Goal: Answer question/provide support

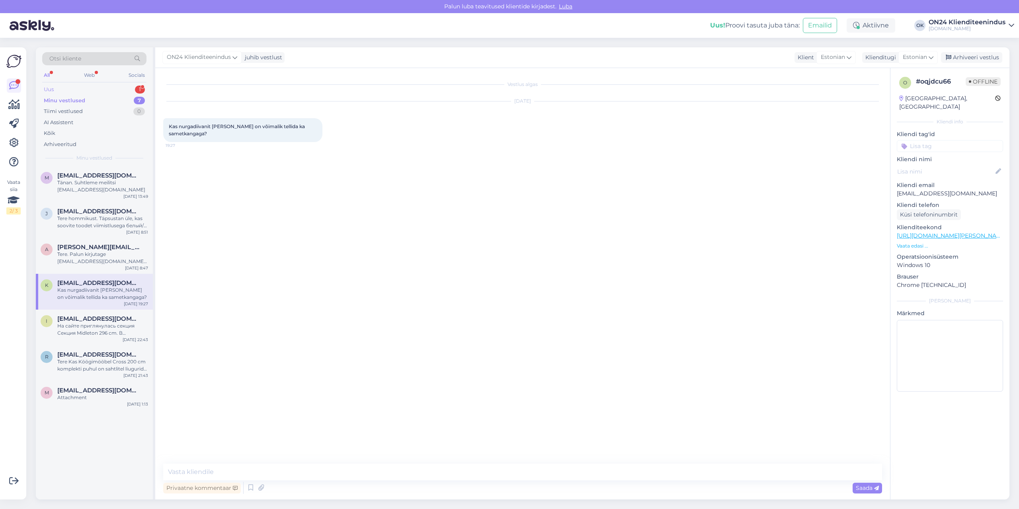
click at [71, 92] on div "Uus 1" at bounding box center [94, 89] width 104 height 11
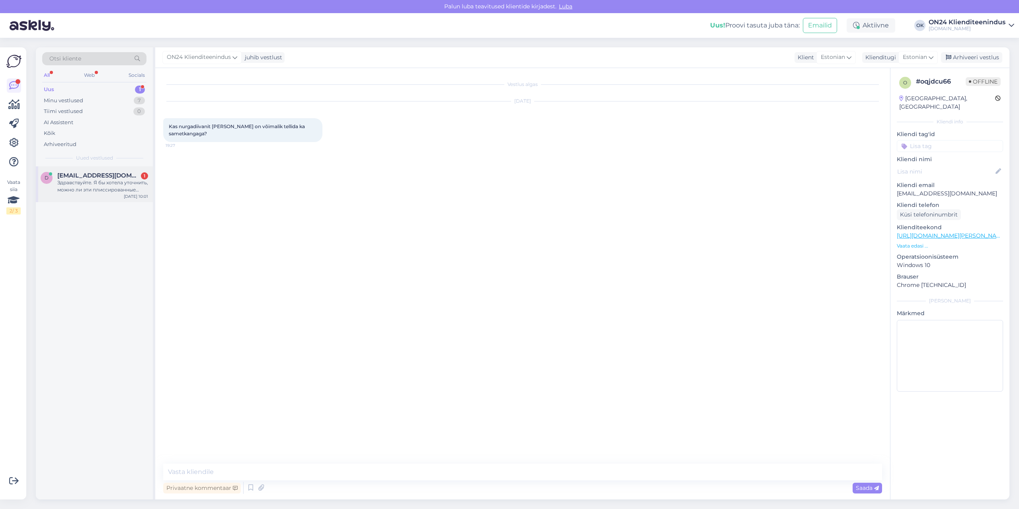
click at [90, 178] on span "[EMAIL_ADDRESS][DOMAIN_NAME]" at bounding box center [98, 175] width 83 height 7
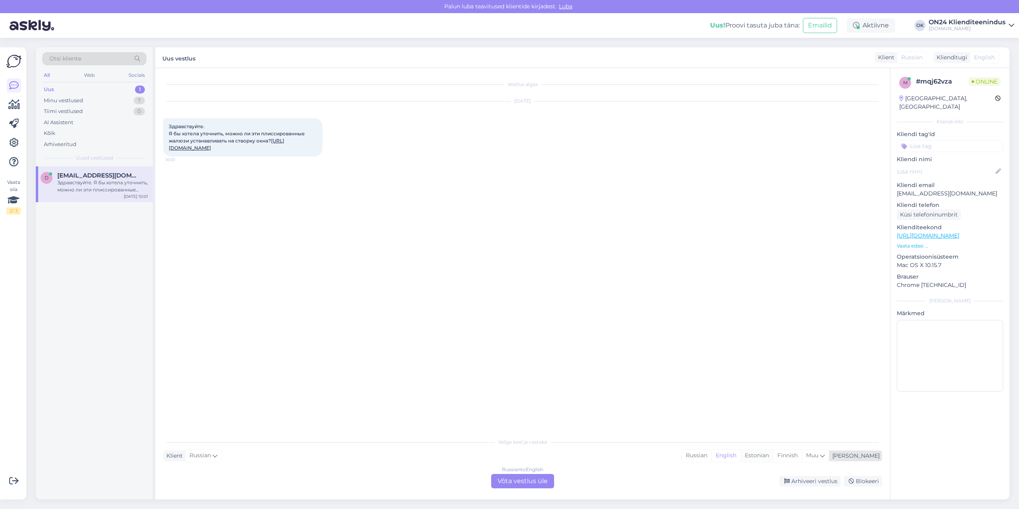
click at [773, 457] on div "Estonian" at bounding box center [756, 456] width 33 height 12
click at [522, 484] on div "Russian to Estonian Võta vestlus üle" at bounding box center [522, 481] width 63 height 14
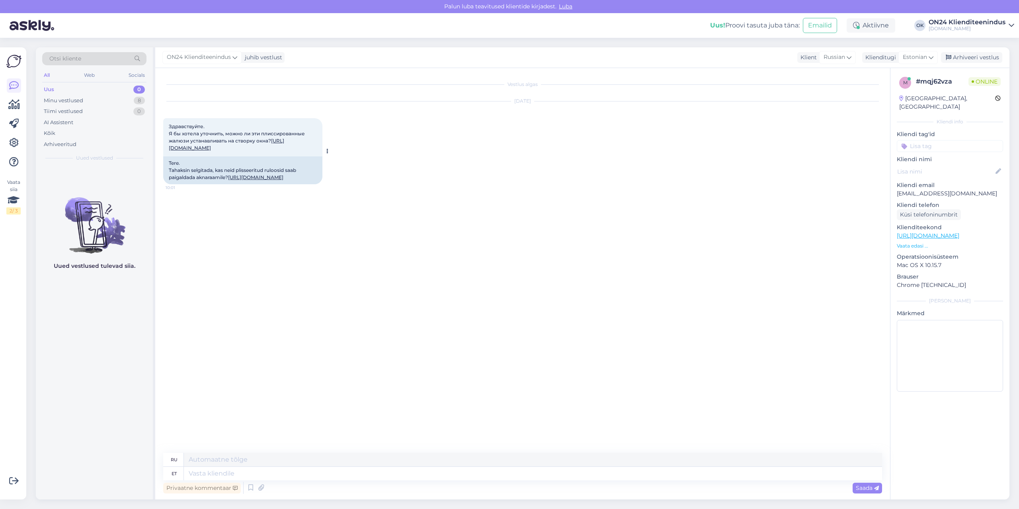
click at [209, 184] on div "Tere. Tahaksin selgitada, kas neid plisseeritud ruloosid saab paigaldada aknara…" at bounding box center [242, 170] width 159 height 28
click at [228, 180] on link "[URL][DOMAIN_NAME]" at bounding box center [255, 177] width 55 height 6
click at [66, 99] on div "Minu vestlused" at bounding box center [63, 101] width 39 height 8
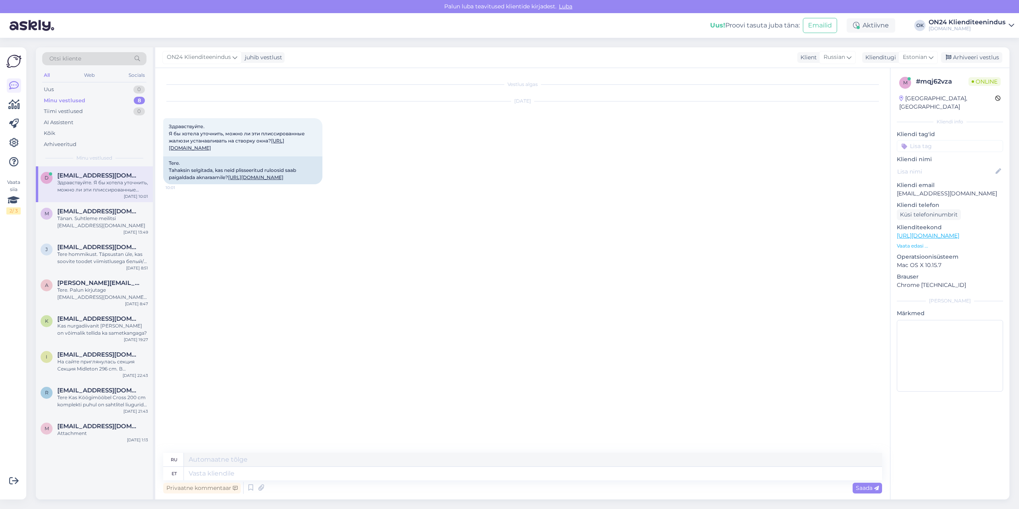
click at [84, 180] on div "Здравствуйте. Я бы хотела уточнить, можно ли эти плиссированные жалюзи устанавл…" at bounding box center [102, 186] width 91 height 14
click at [211, 478] on textarea at bounding box center [533, 474] width 698 height 14
type textarea "Tere."
type textarea "Привет."
click at [347, 471] on textarea "Tere." at bounding box center [533, 474] width 698 height 14
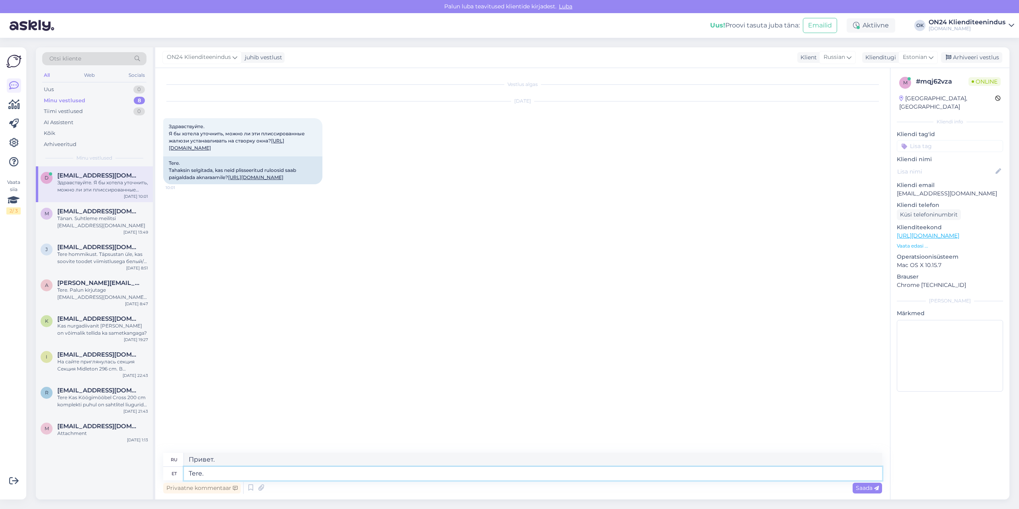
click at [288, 477] on textarea "Tere." at bounding box center [533, 474] width 698 height 14
paste textarea "Saab [PERSON_NAME], sel juhul lisandub ühele kardinale 4tk J- kinnitust hinnaga…"
type textarea "Tere. Saab [PERSON_NAME], sel juhul lisandub ühele kardinale 4tk J- kinnitust h…"
type textarea "Здравствуйте. Да, можете. В этом случае к одной шторе будут добавлены 4 J-образ…"
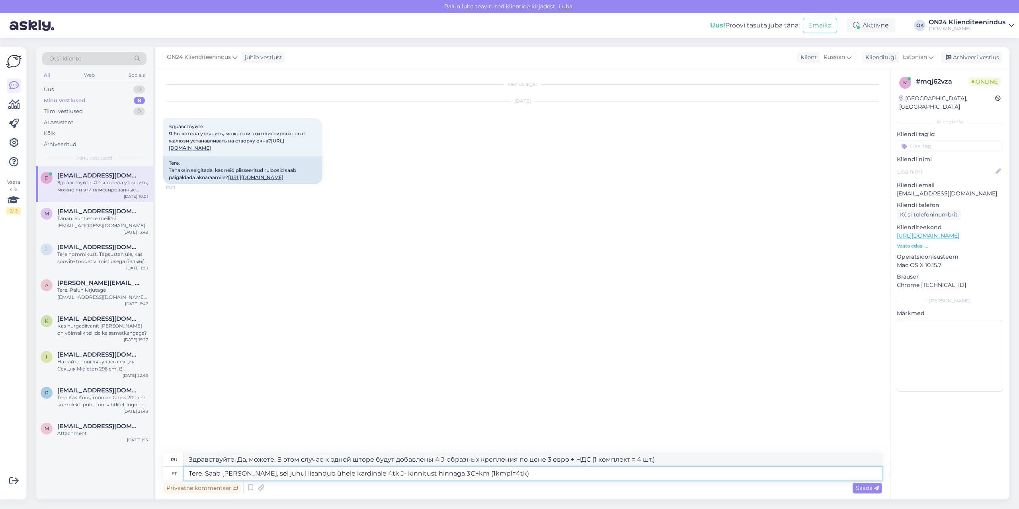
click at [444, 473] on textarea "Tere. Saab [PERSON_NAME], sel juhul lisandub ühele kardinale 4tk J- kinnitust h…" at bounding box center [533, 474] width 698 height 14
type textarea "Tere. Saab [PERSON_NAME], sel juhul lisandub ühele kardinale 4tk J- kinnitust h…"
type textarea "Здравствуйте. Да, можете. В этом случае к одной шторе будут добавлены 4 J-образ…"
type textarea "Tere. Saab [PERSON_NAME], sel juhul lisandub ühele kardinale 4tk J- kinnitust h…"
type textarea "Здравствуйте. Да, можете. В этом случае к одной шторе будут добавлены 4 J-образ…"
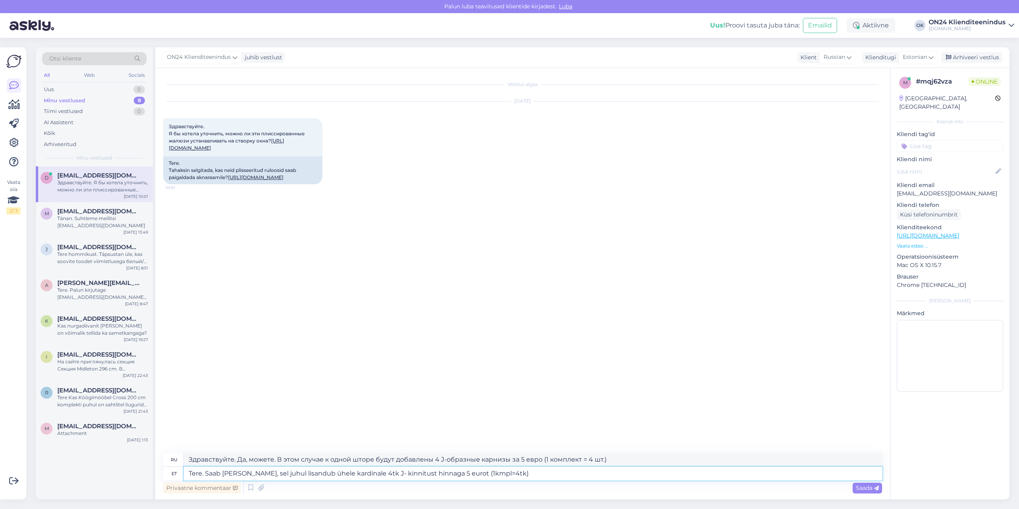
click at [512, 474] on textarea "Tere. Saab [PERSON_NAME], sel juhul lisandub ühele kardinale 4tk J- kinnitust h…" at bounding box center [533, 474] width 698 height 14
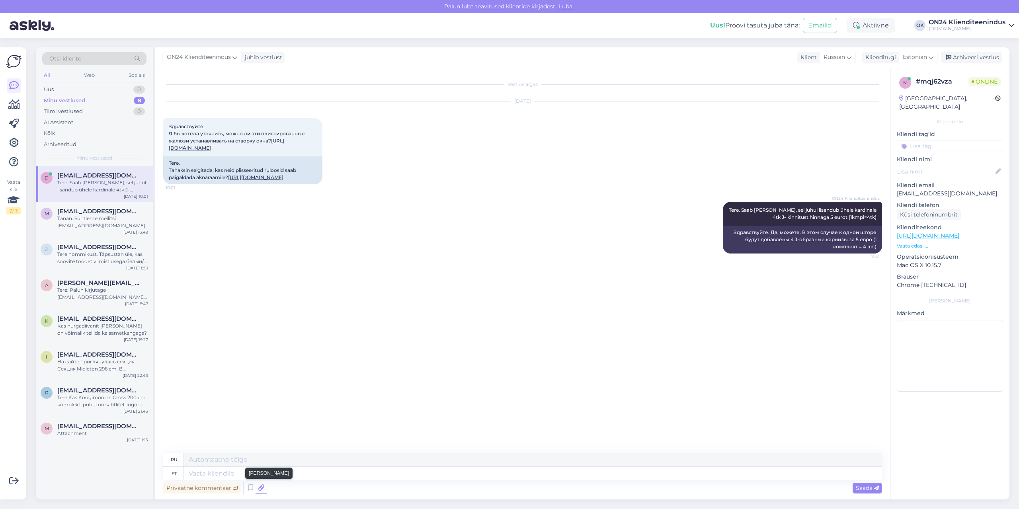
click at [261, 489] on icon at bounding box center [260, 488] width 11 height 12
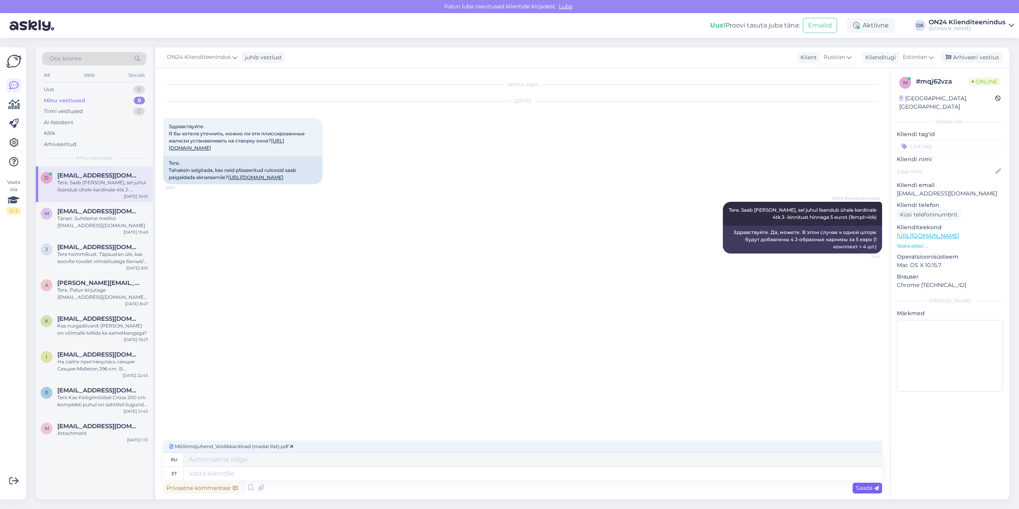
click at [864, 487] on span "Saada" at bounding box center [866, 487] width 23 height 7
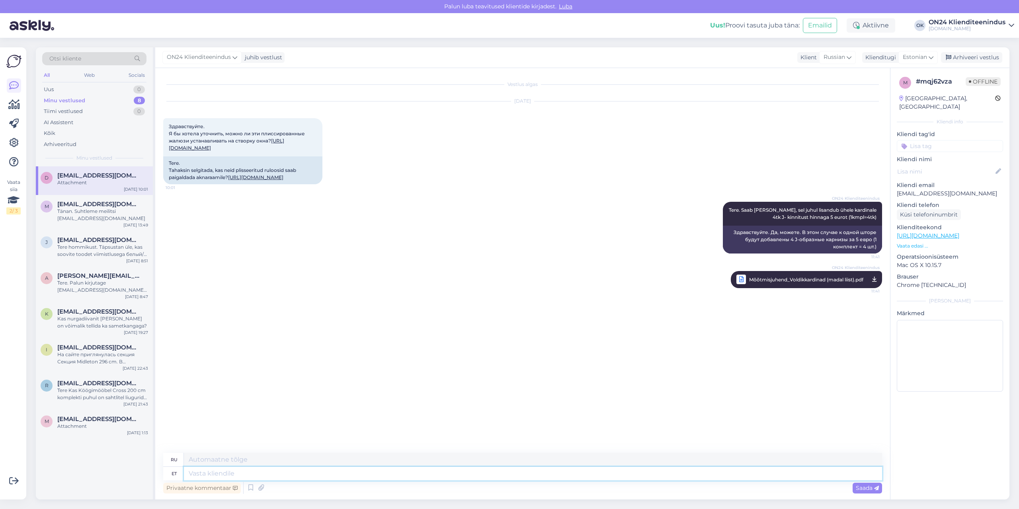
click at [721, 478] on textarea at bounding box center [533, 474] width 698 height 14
type textarea "Mõõtmise j"
type textarea "Измерение"
type textarea "Mõõtmise ju"
type textarea "Измерение j"
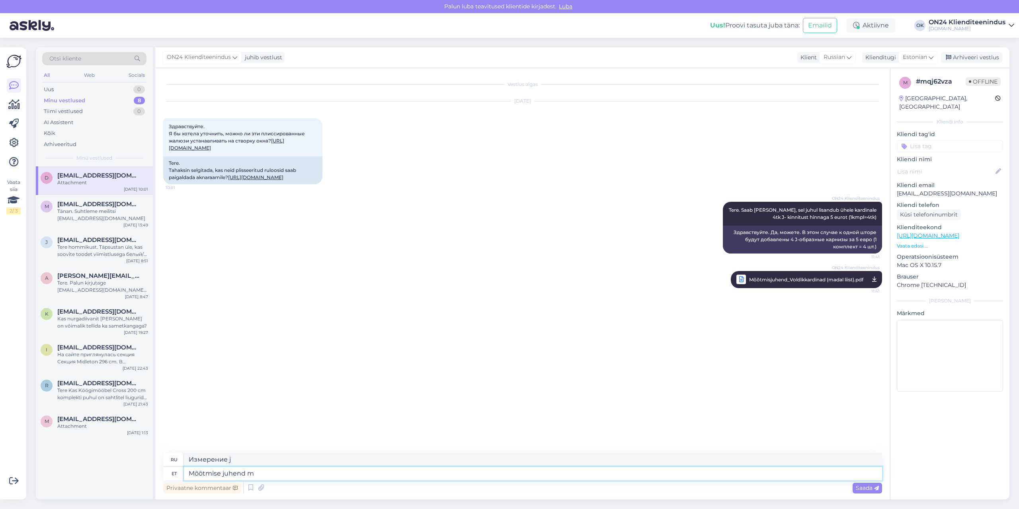
type textarea "Mõõtmise juhend ma"
type textarea "Руководство по измерениям"
type textarea "Mõõtmise juhend manuses."
type textarea "Инструкции по измерению прилагаются."
click at [537, 471] on textarea at bounding box center [533, 474] width 698 height 14
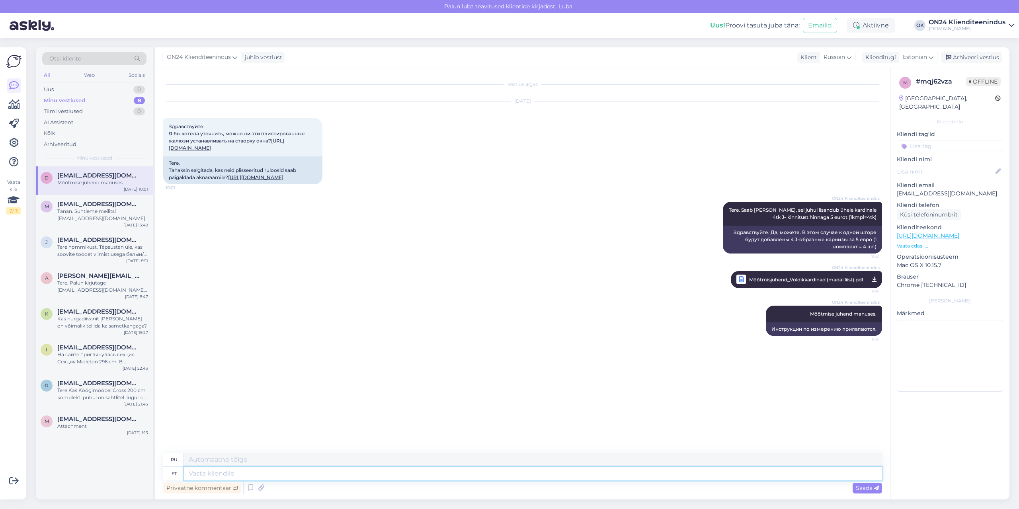
paste textarea "NB! Palun tellimusse kindlasti ära märkida, et toode on [PERSON_NAME] paigaldus…"
type textarea "NB! Palun tellimusse kindlasti ära märkida, et toode on [PERSON_NAME] paigaldus…"
type textarea "Внимание! Обязательно укажите в заказе, что изделие предназначено для монтажа н…"
type textarea "NB! Palun tellimusse kindlasti ära märkida, et toode on [PERSON_NAME] paigaldus…"
click at [864, 488] on span "Saada" at bounding box center [866, 487] width 23 height 7
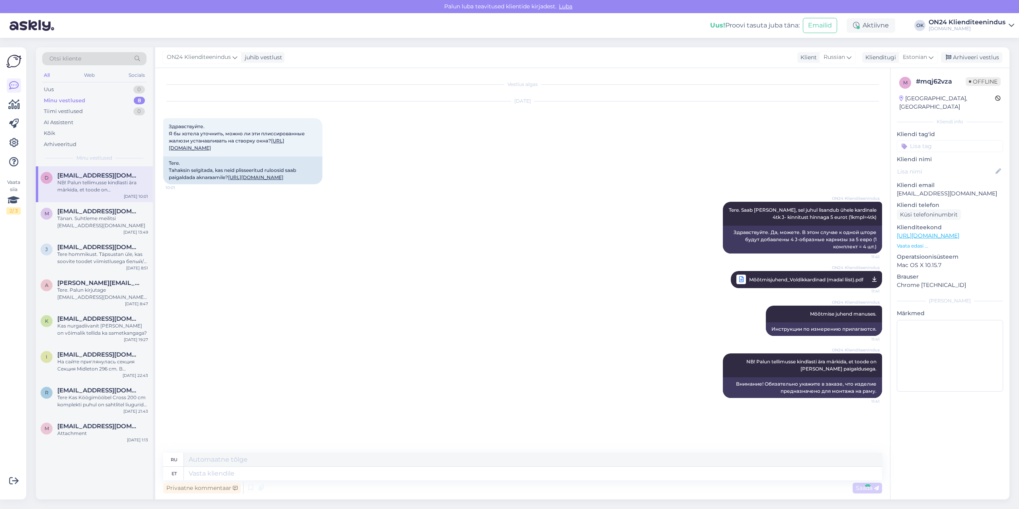
scroll to position [40, 0]
